Goal: Information Seeking & Learning: Stay updated

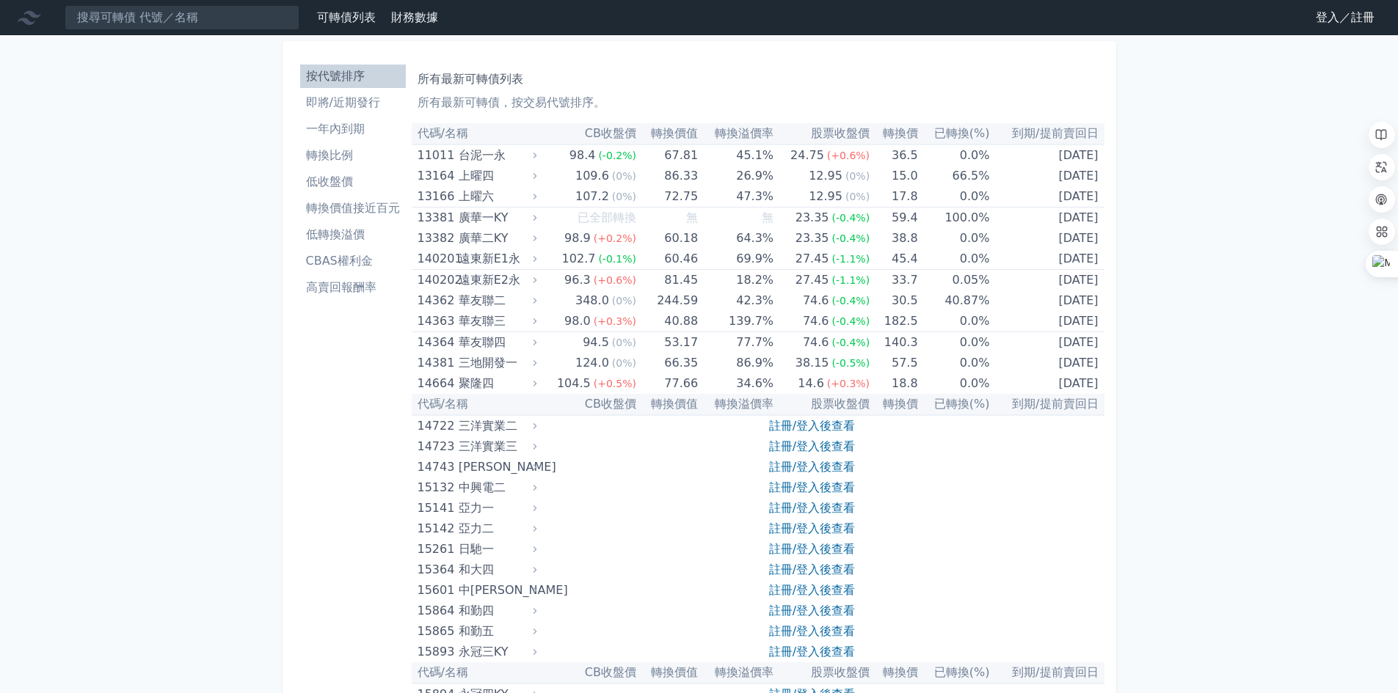
click at [353, 98] on li "即將/近期發行" at bounding box center [353, 103] width 106 height 18
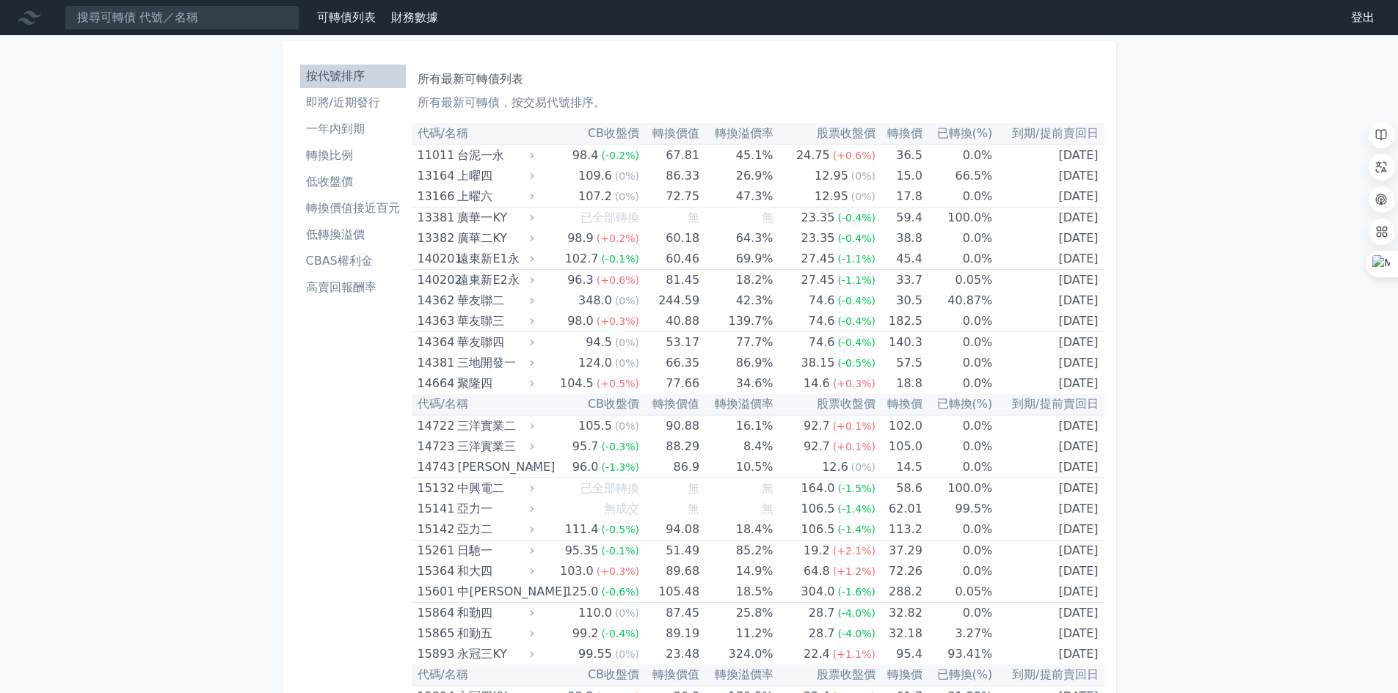
click at [341, 99] on li "即將/近期發行" at bounding box center [353, 103] width 106 height 18
